Goal: Transaction & Acquisition: Book appointment/travel/reservation

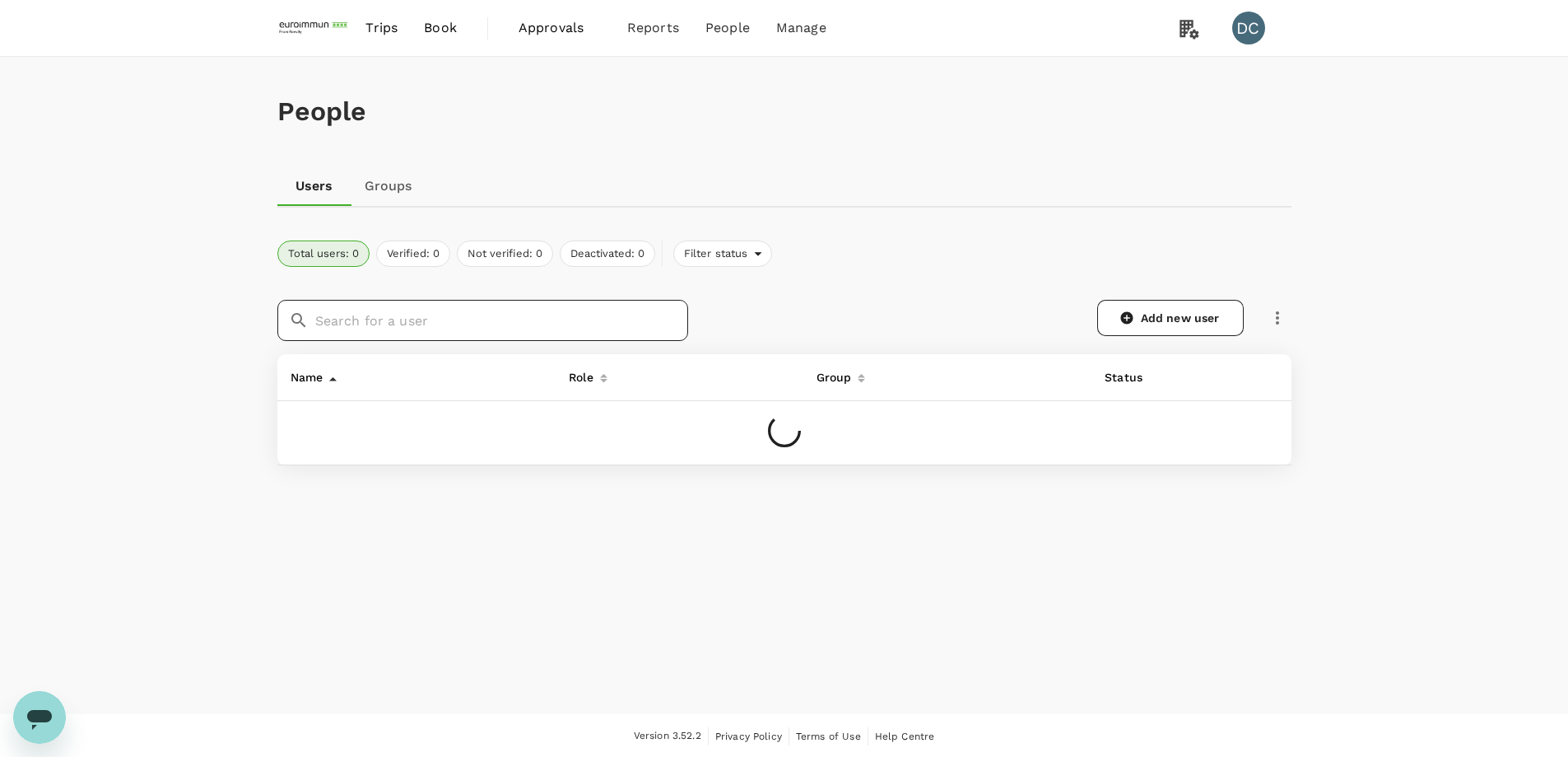
click at [439, 316] on input "text" at bounding box center [502, 319] width 373 height 41
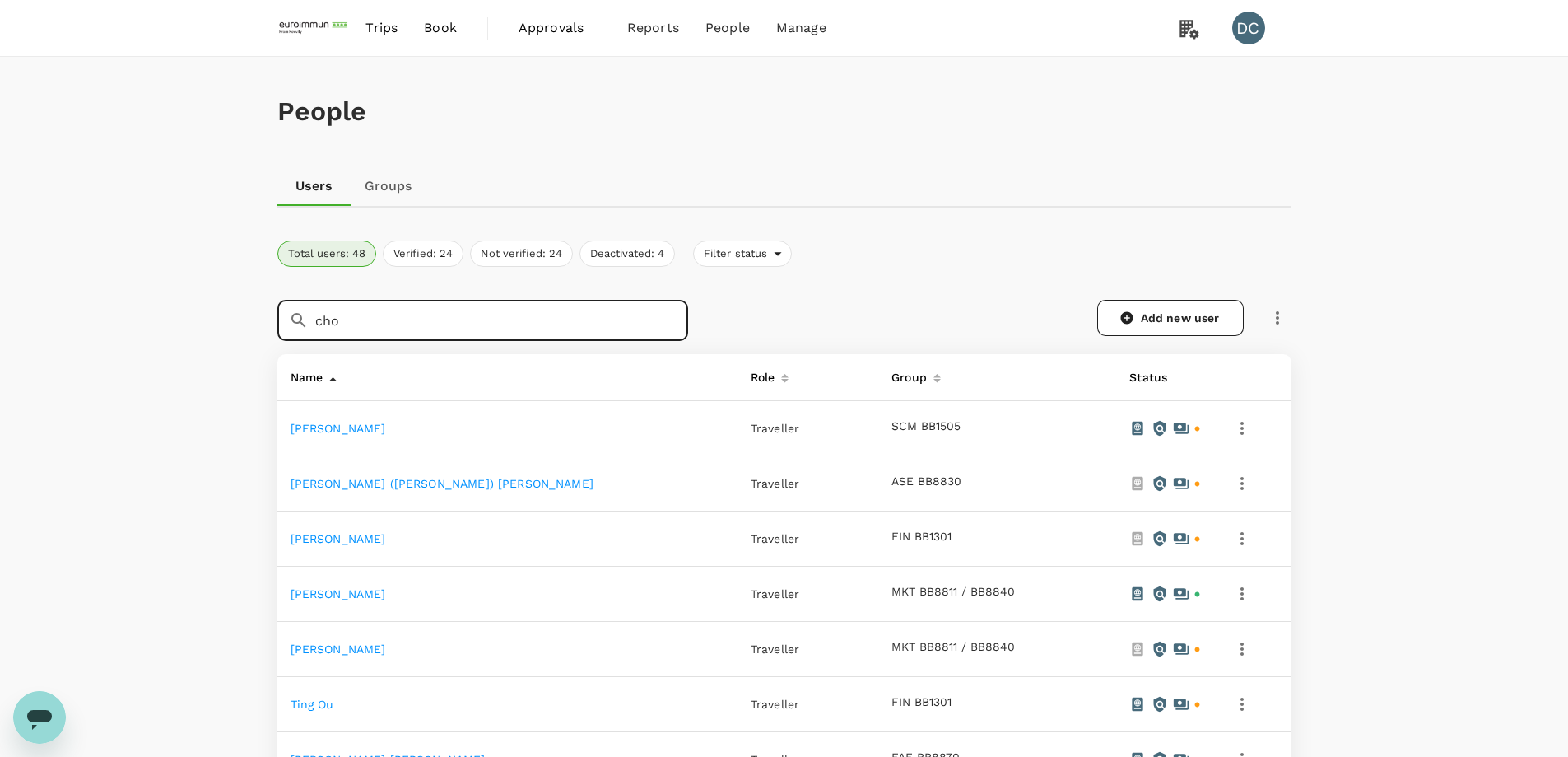
type input "cho"
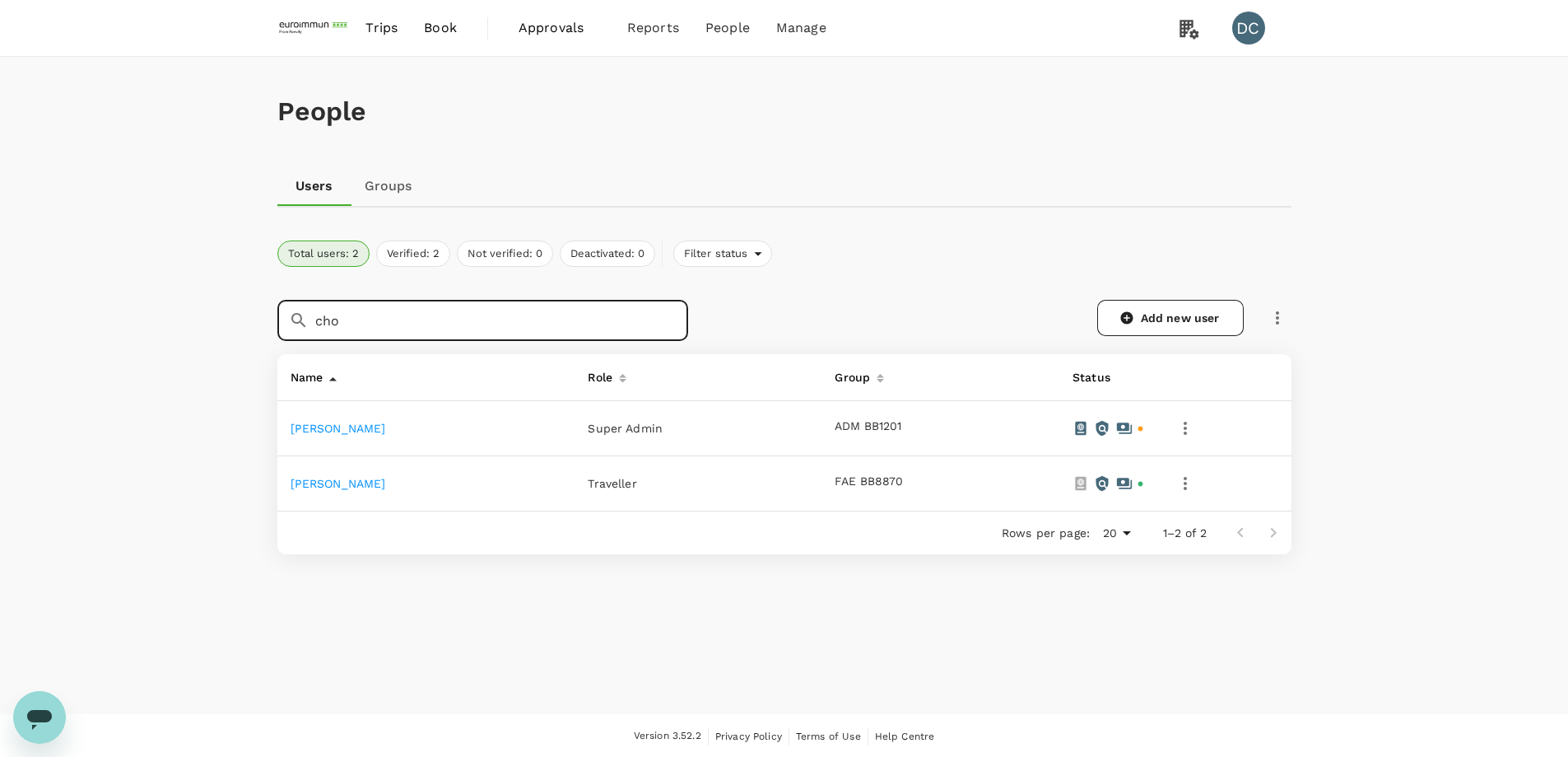
click at [338, 428] on link "[PERSON_NAME]" at bounding box center [338, 428] width 96 height 13
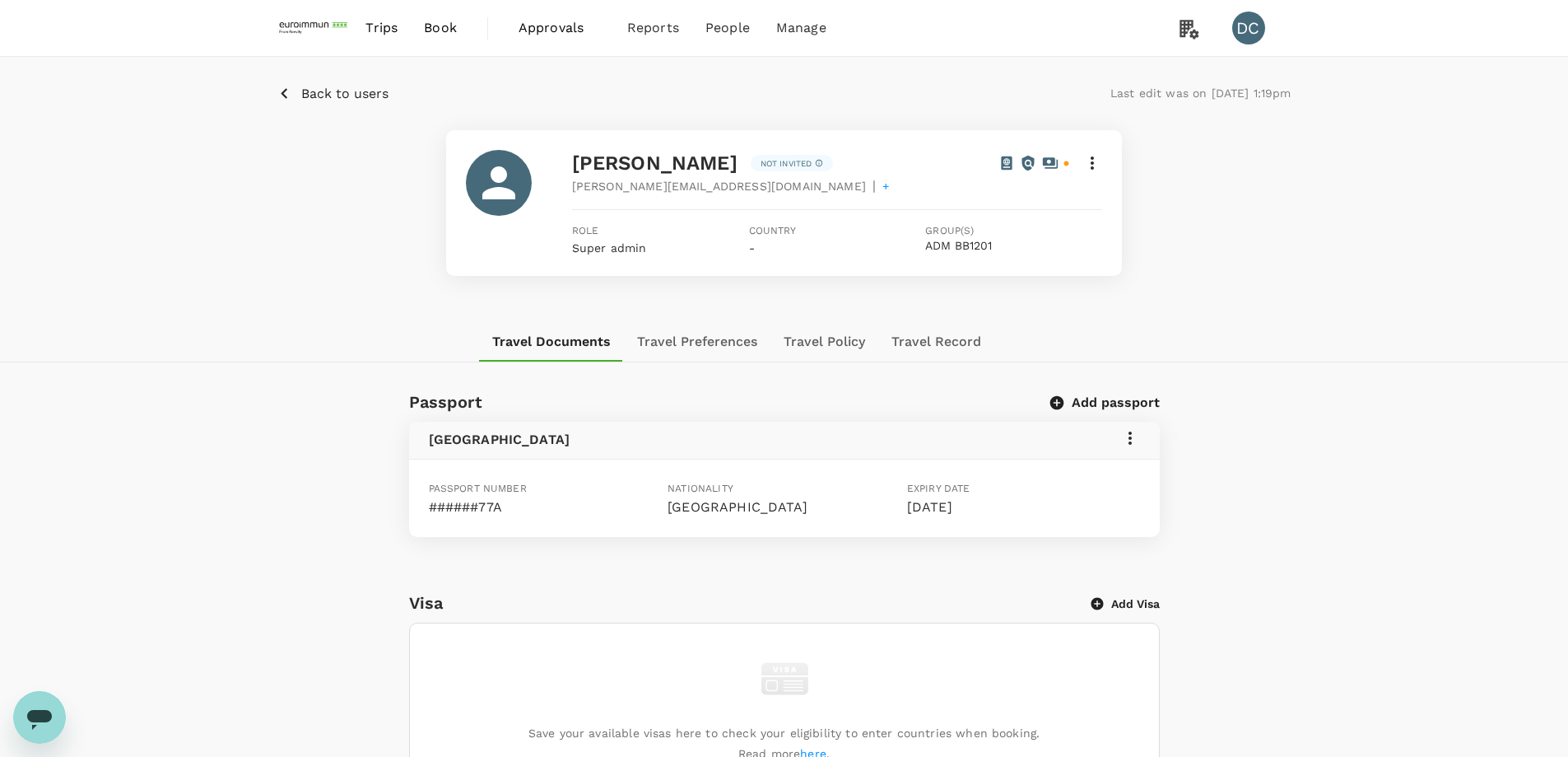
click at [1132, 436] on icon at bounding box center [1130, 438] width 20 height 20
click at [1104, 470] on span "Edit" at bounding box center [1105, 479] width 43 height 20
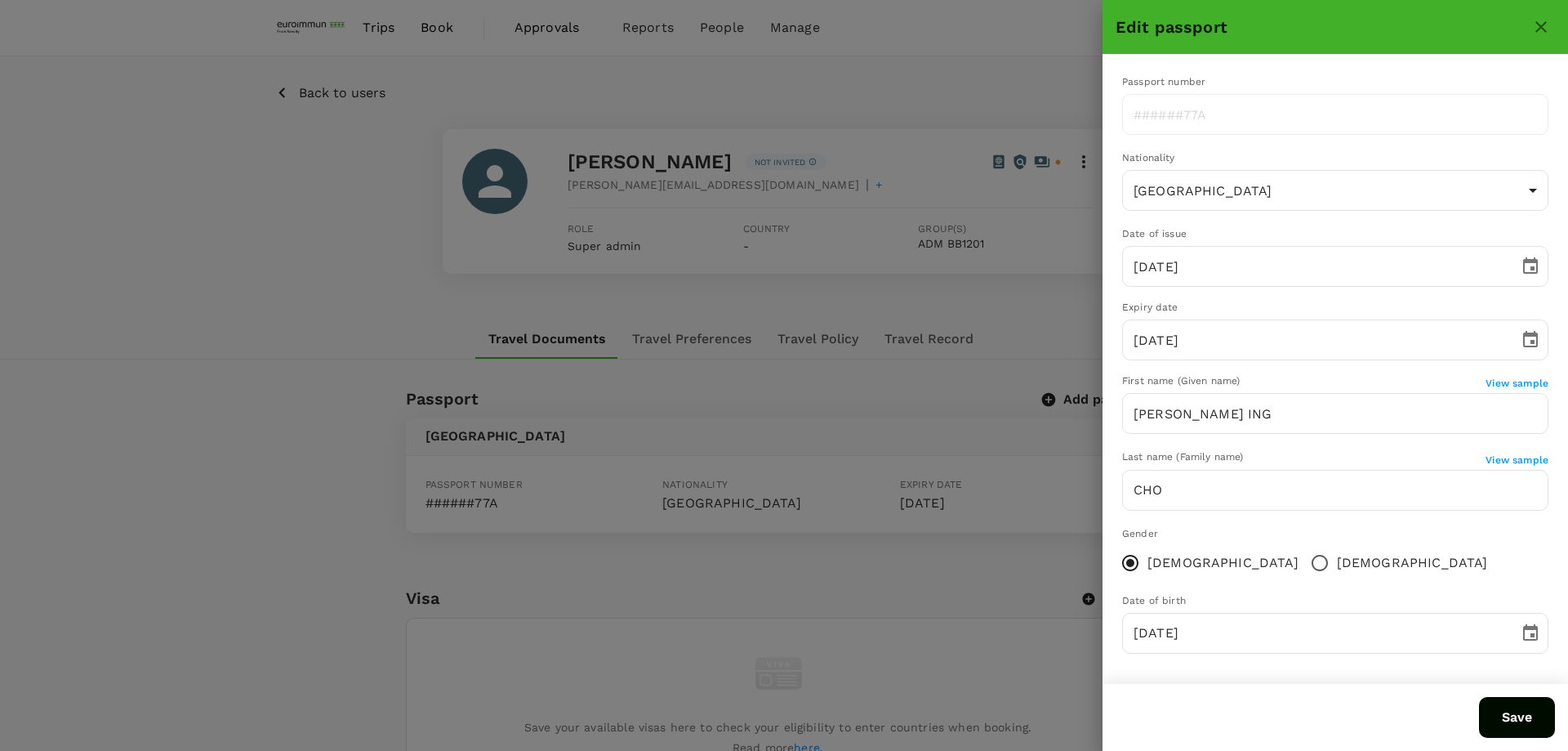
click at [1506, 716] on button "Save" at bounding box center [1517, 716] width 76 height 41
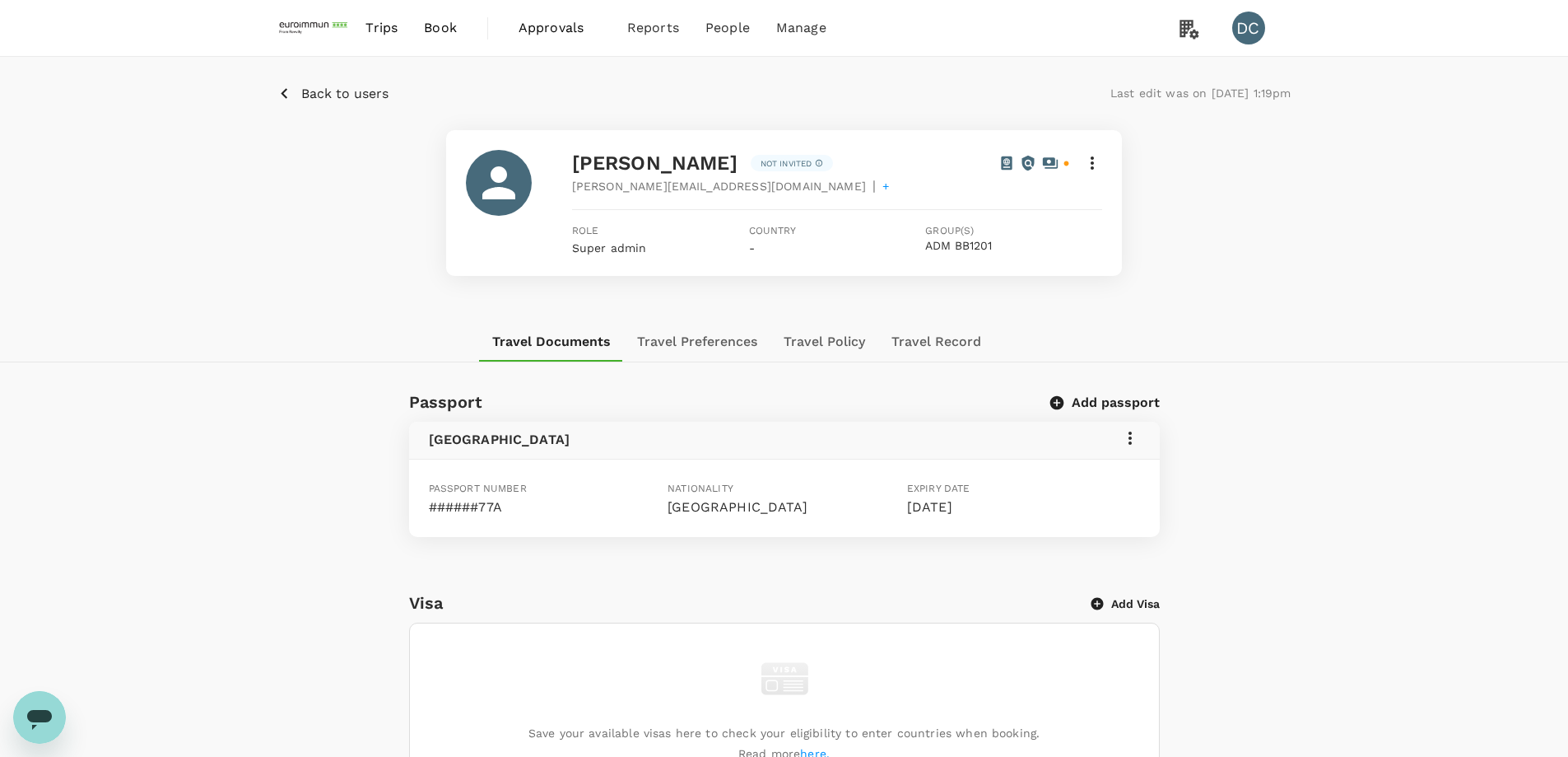
click at [444, 30] on span "Book" at bounding box center [440, 28] width 33 height 20
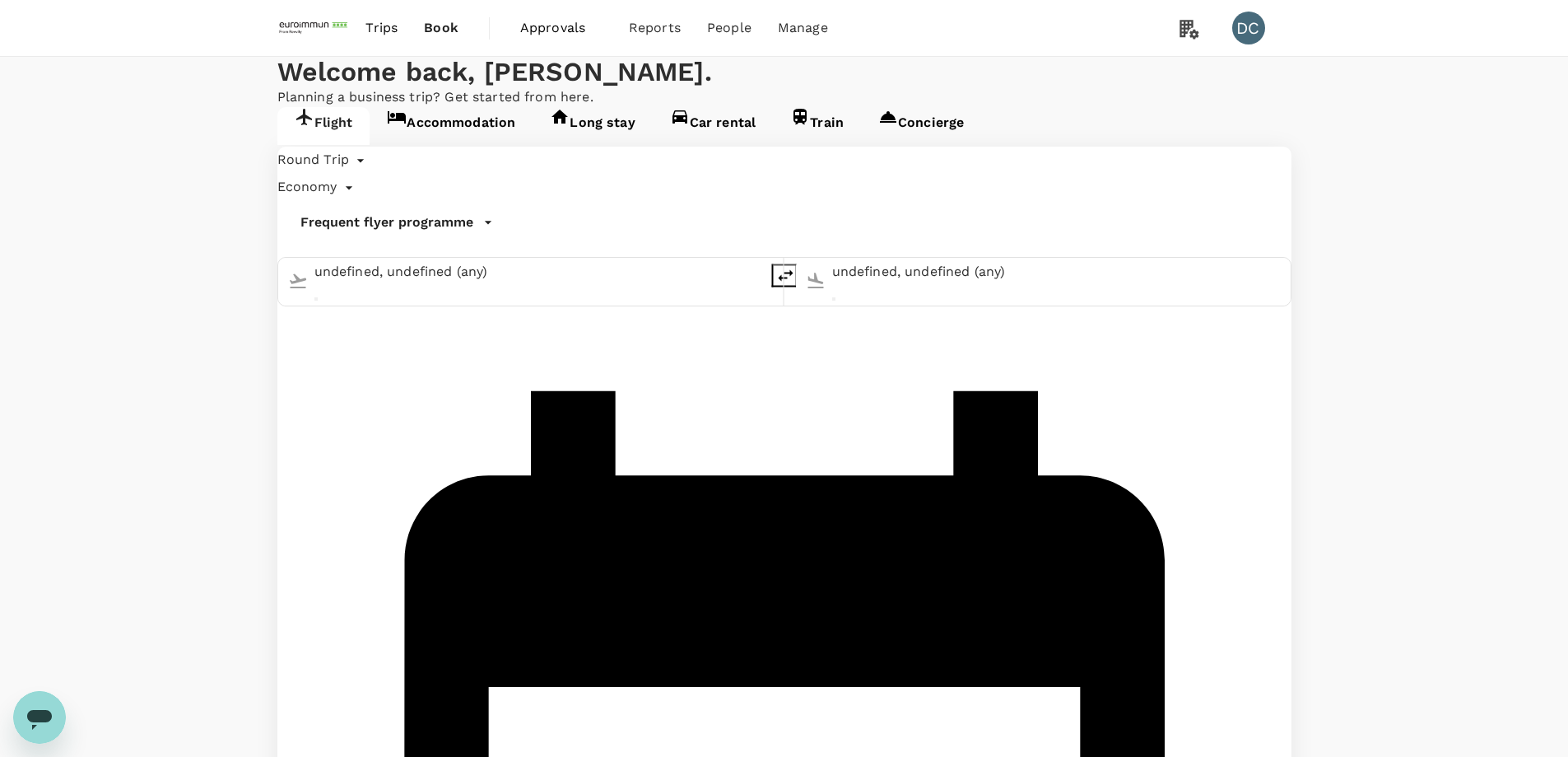
type input "[GEOGRAPHIC_DATA], [GEOGRAPHIC_DATA] (any)"
type input "Singapore Changi (SIN)"
type input "[GEOGRAPHIC_DATA], [GEOGRAPHIC_DATA] (any)"
type input "Singapore Changi (SIN)"
